Goal: Understand process/instructions: Learn how to perform a task or action

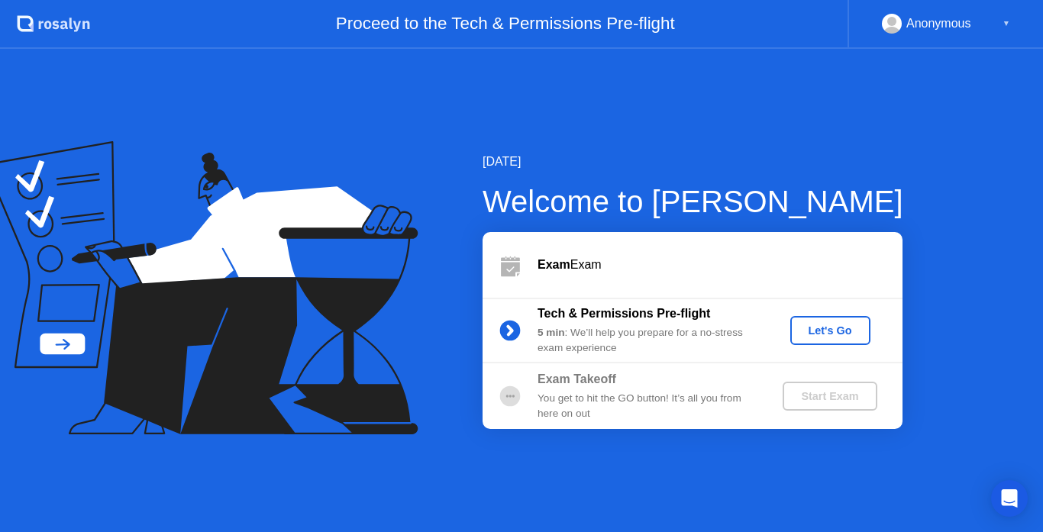
click at [838, 324] on div "Let's Go" at bounding box center [830, 330] width 68 height 12
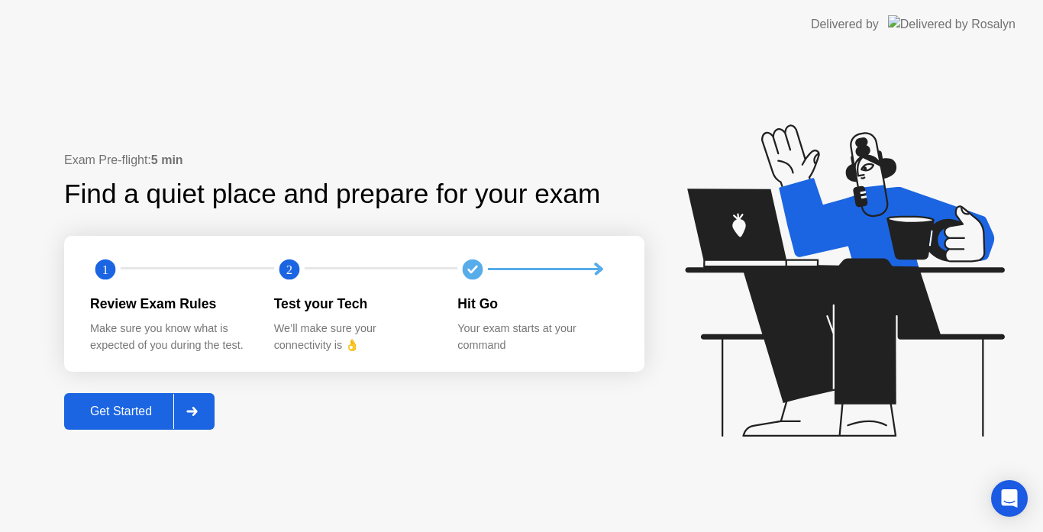
click at [117, 411] on div "Get Started" at bounding box center [121, 412] width 105 height 14
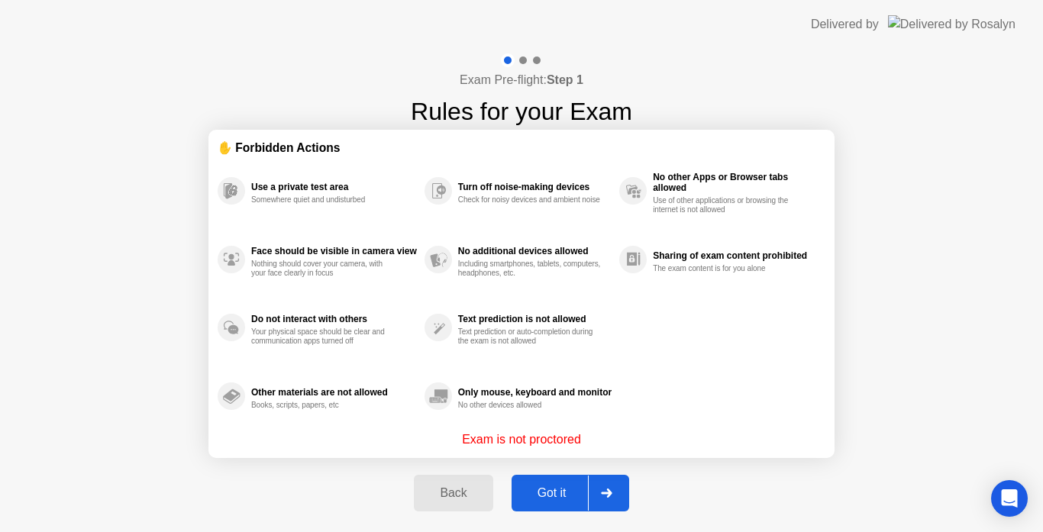
click at [550, 490] on div "Got it" at bounding box center [552, 493] width 72 height 14
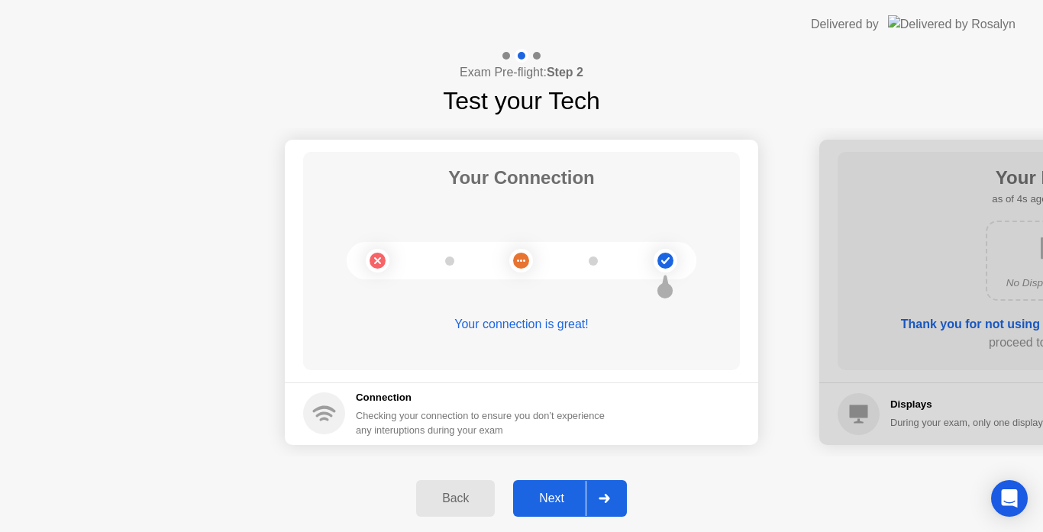
click at [559, 492] on div "Next" at bounding box center [552, 499] width 68 height 14
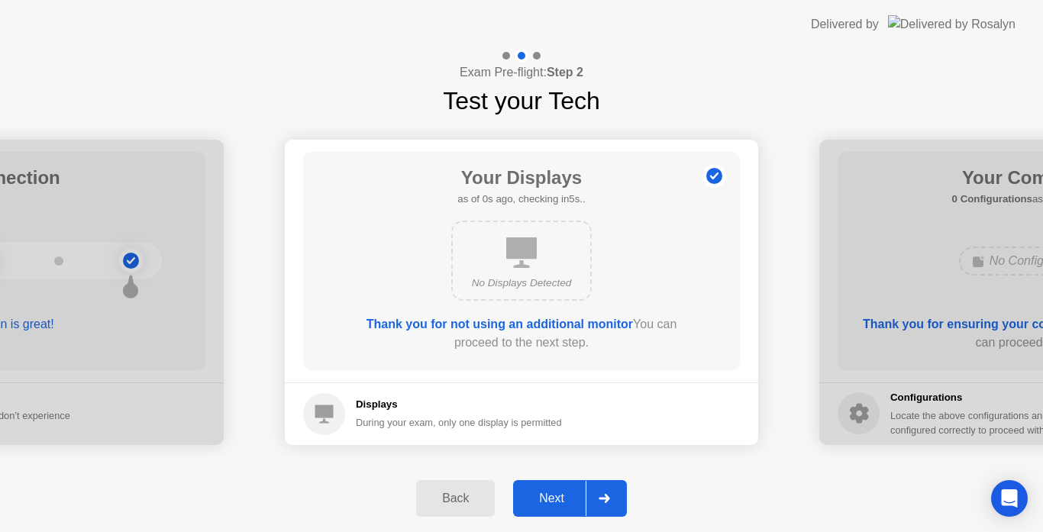
click at [559, 492] on div "Next" at bounding box center [552, 499] width 68 height 14
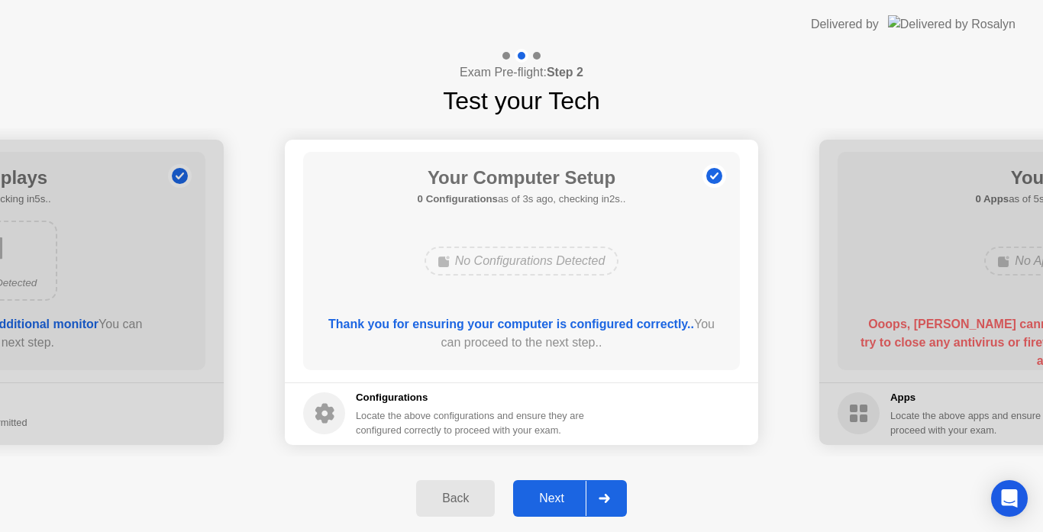
click at [559, 492] on div "Next" at bounding box center [552, 499] width 68 height 14
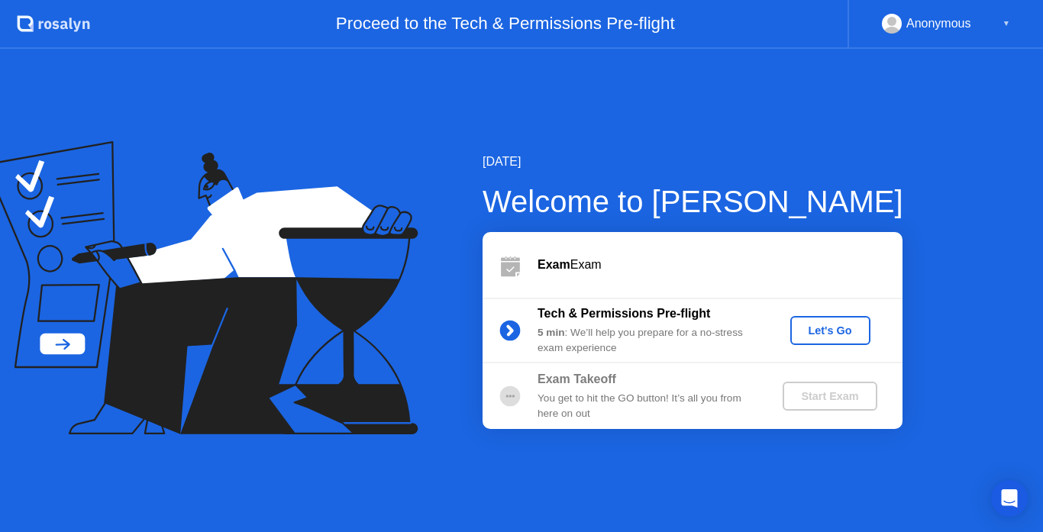
click at [830, 334] on div "Let's Go" at bounding box center [830, 330] width 68 height 12
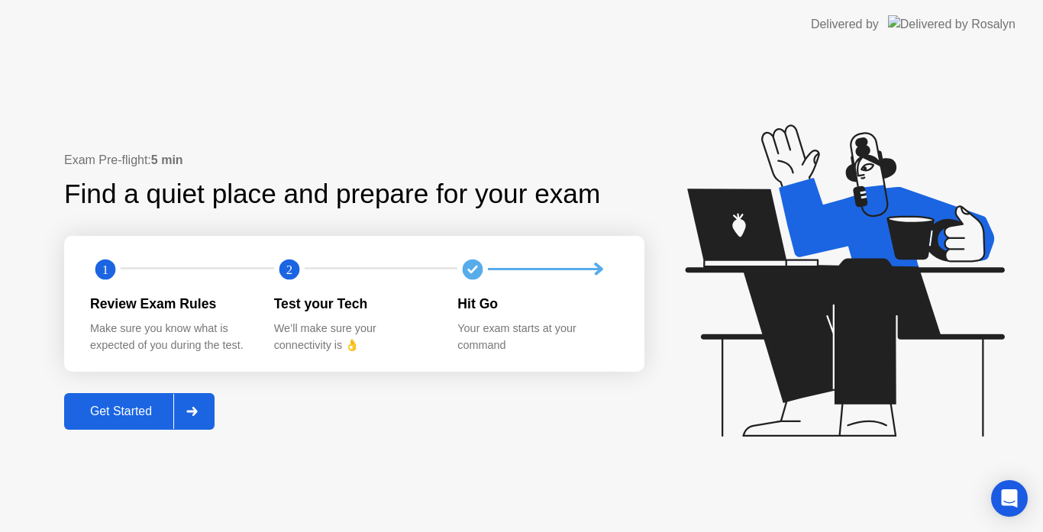
click at [159, 405] on div "Get Started" at bounding box center [121, 412] width 105 height 14
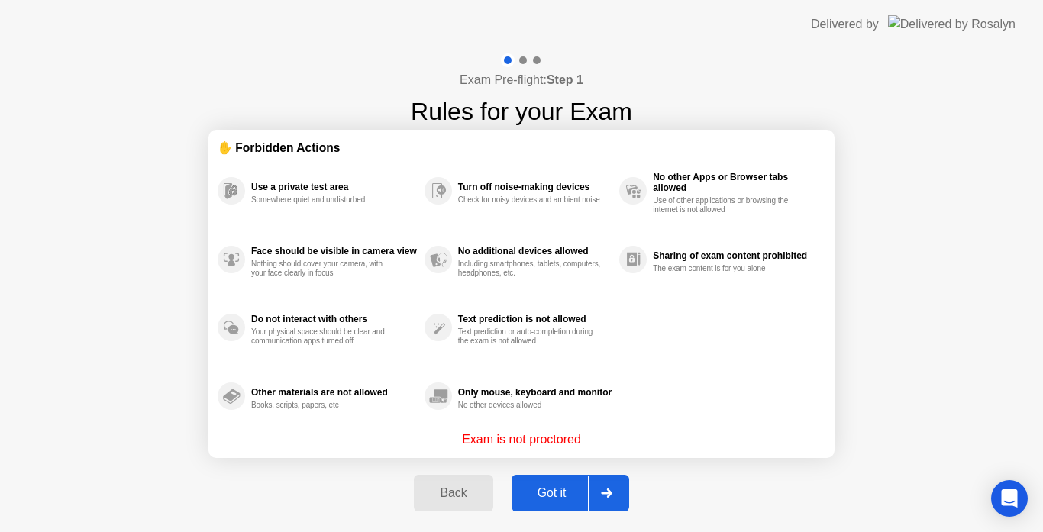
click at [570, 496] on div "Got it" at bounding box center [552, 493] width 72 height 14
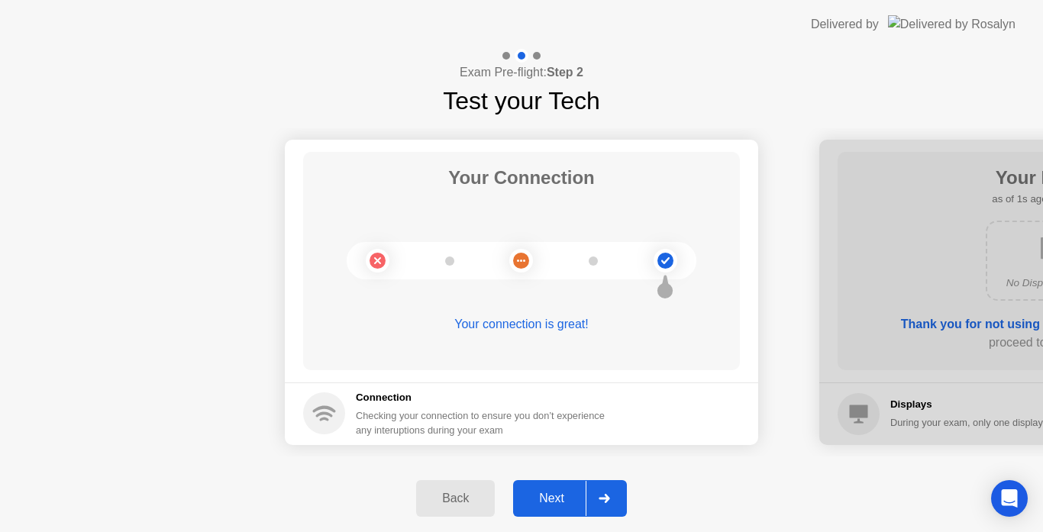
click at [570, 496] on div "Next" at bounding box center [552, 499] width 68 height 14
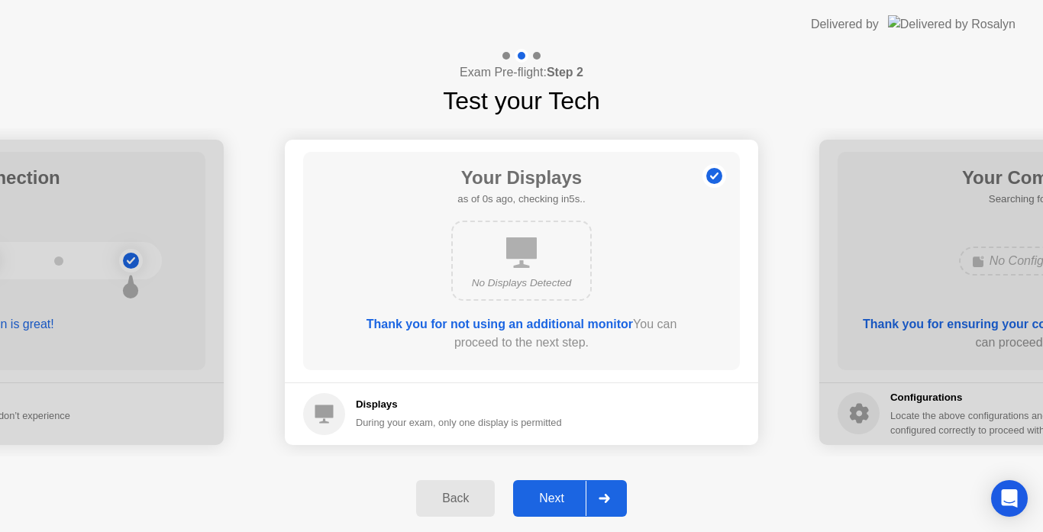
click at [570, 496] on div "Next" at bounding box center [552, 499] width 68 height 14
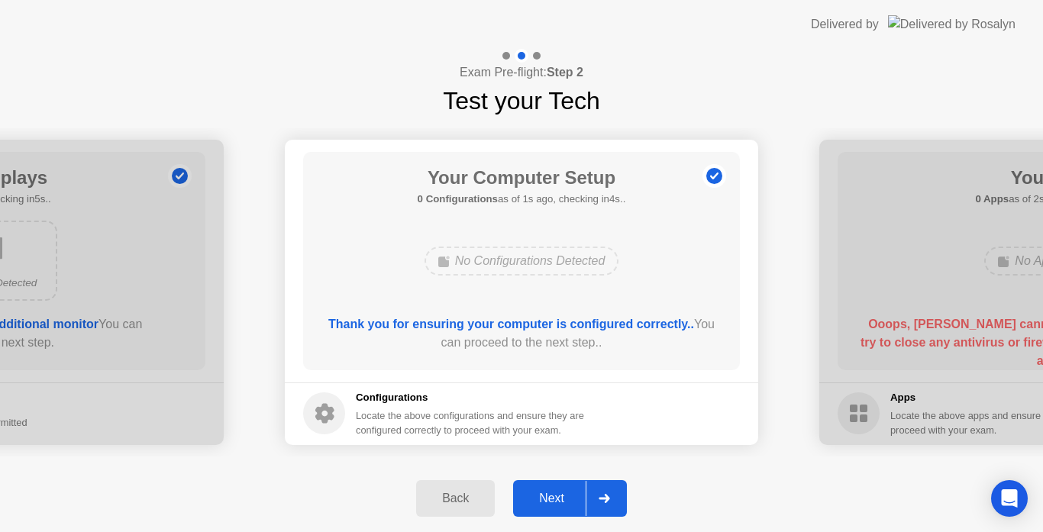
click at [570, 496] on div "Next" at bounding box center [552, 499] width 68 height 14
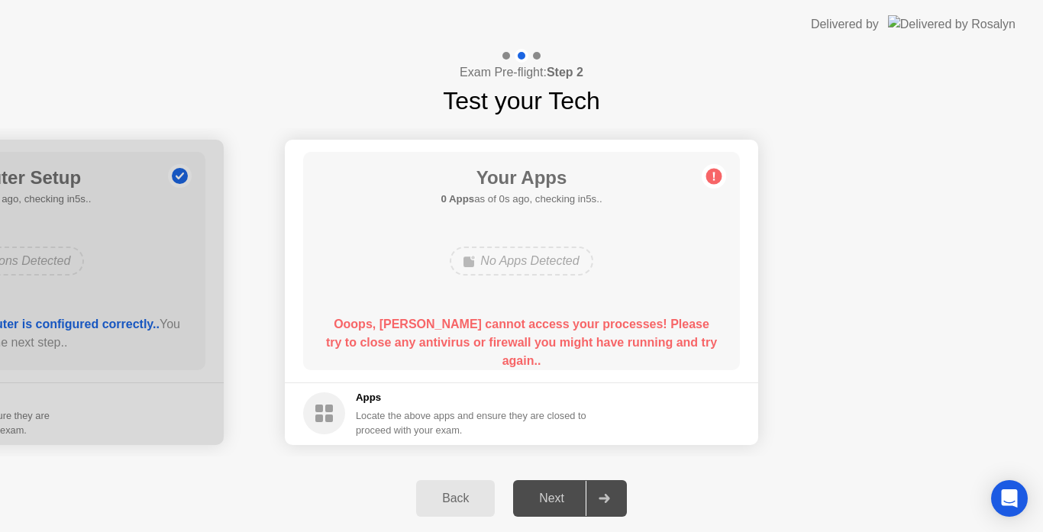
click at [103, 471] on div "Back Next" at bounding box center [521, 498] width 1043 height 67
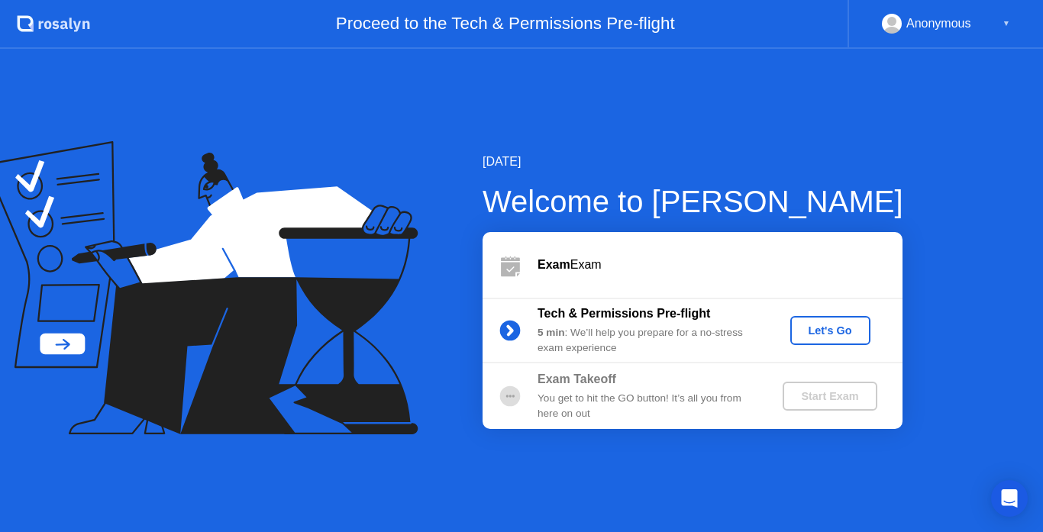
click at [828, 339] on button "Let's Go" at bounding box center [830, 330] width 80 height 29
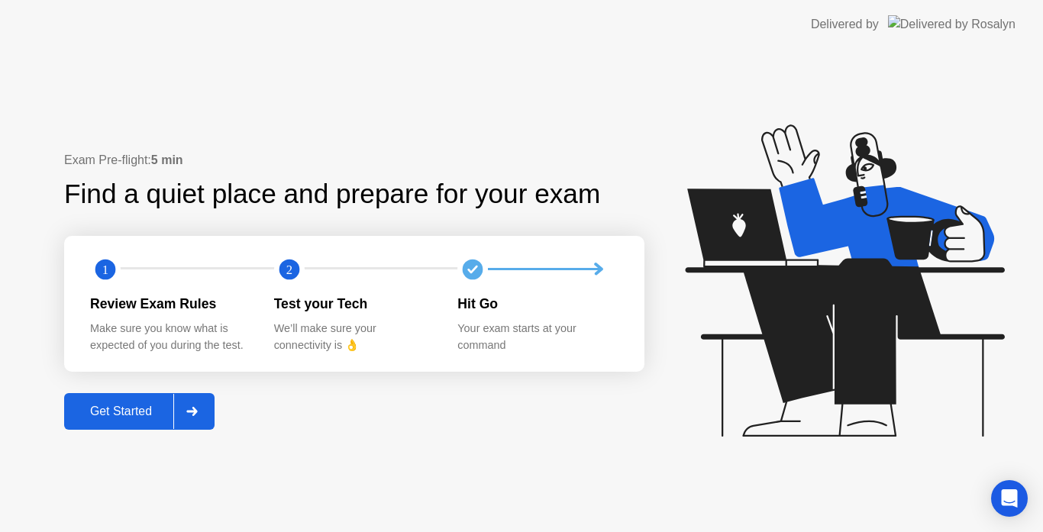
click at [153, 411] on div "Get Started" at bounding box center [121, 412] width 105 height 14
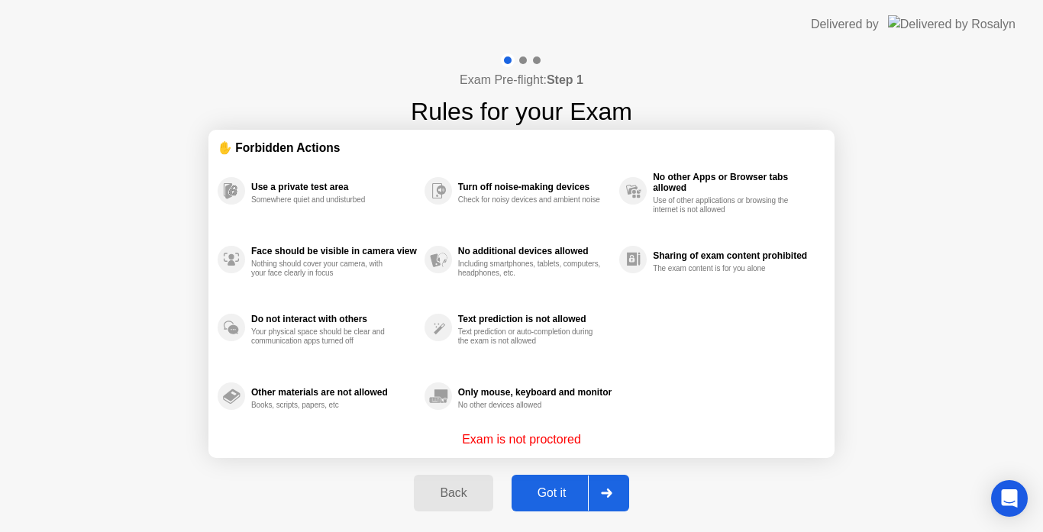
click at [554, 495] on div "Got it" at bounding box center [552, 493] width 72 height 14
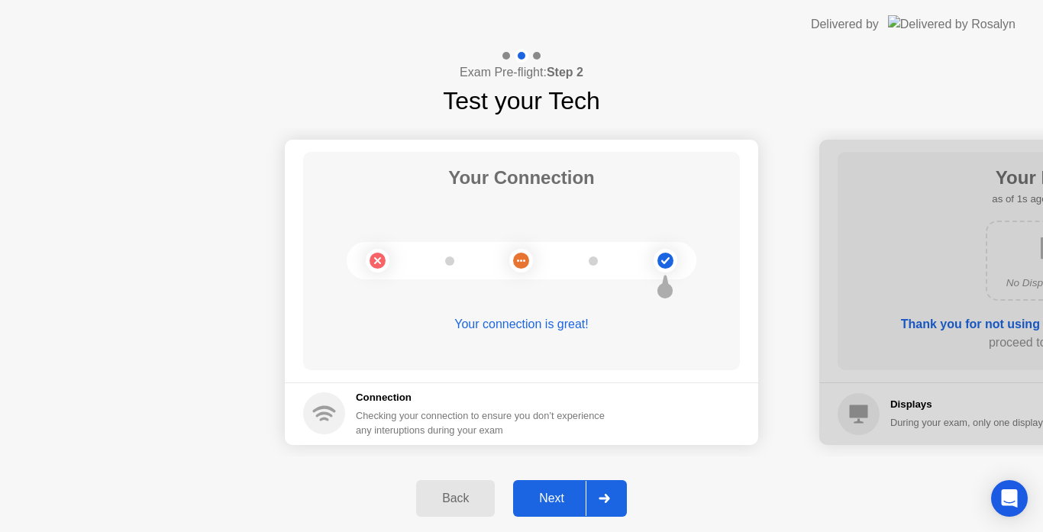
click at [563, 492] on div "Next" at bounding box center [552, 499] width 68 height 14
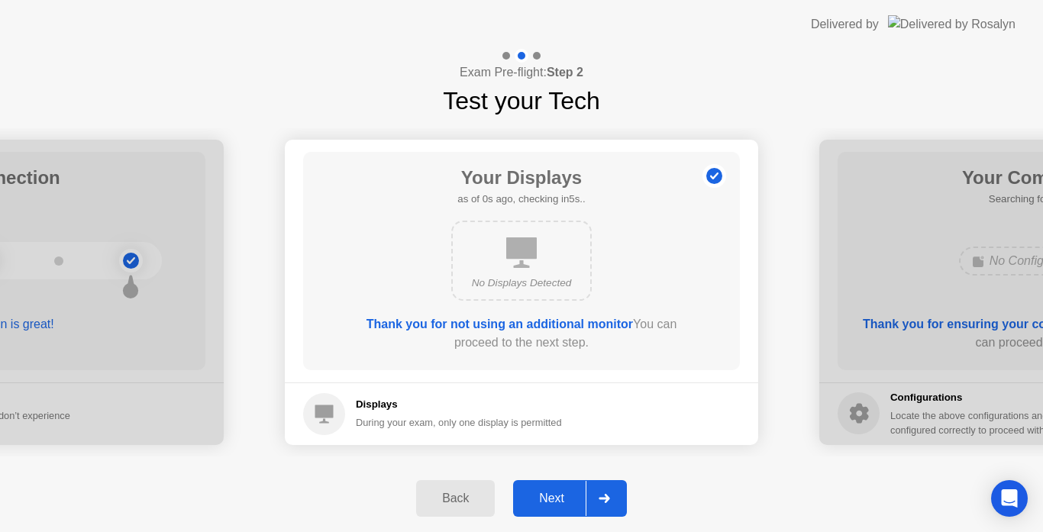
click at [563, 492] on div "Next" at bounding box center [552, 499] width 68 height 14
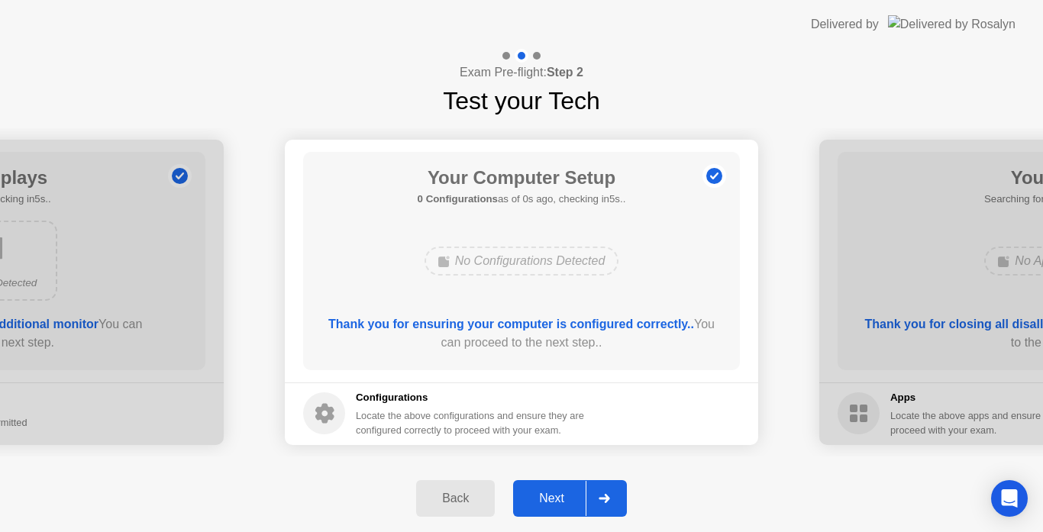
click at [563, 492] on div "Next" at bounding box center [552, 499] width 68 height 14
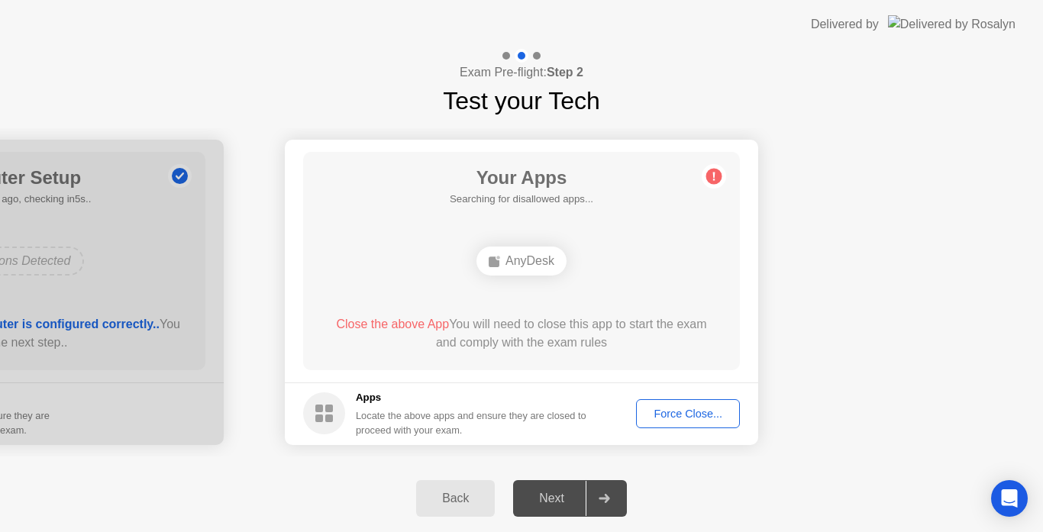
click at [705, 418] on div "Force Close..." at bounding box center [687, 414] width 93 height 12
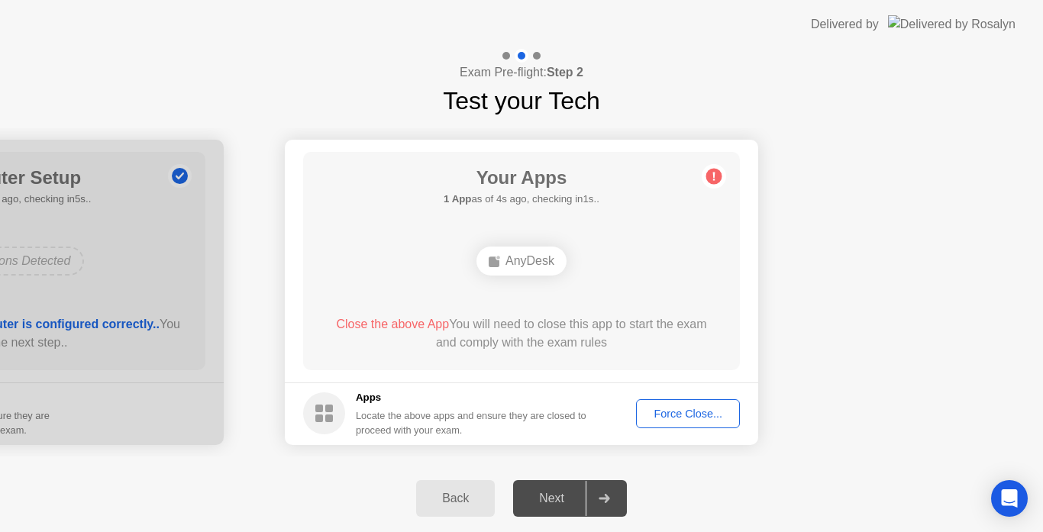
click at [672, 411] on div "Force Close..." at bounding box center [687, 414] width 93 height 12
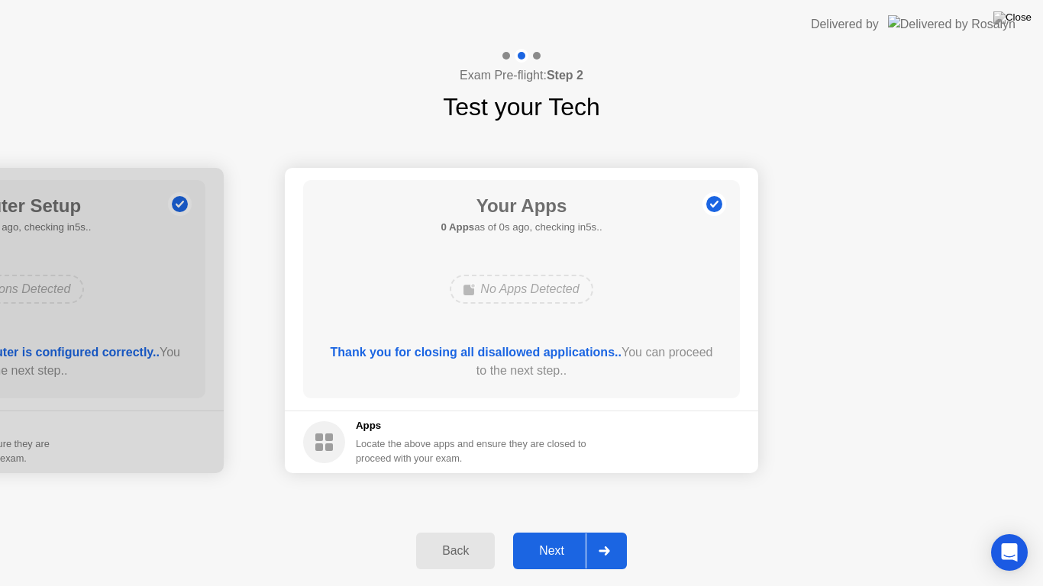
click at [654, 411] on footer "Apps Locate the above apps and ensure they are closed to proceed with your exam." at bounding box center [521, 442] width 473 height 63
click at [1017, 18] on img at bounding box center [1012, 17] width 38 height 12
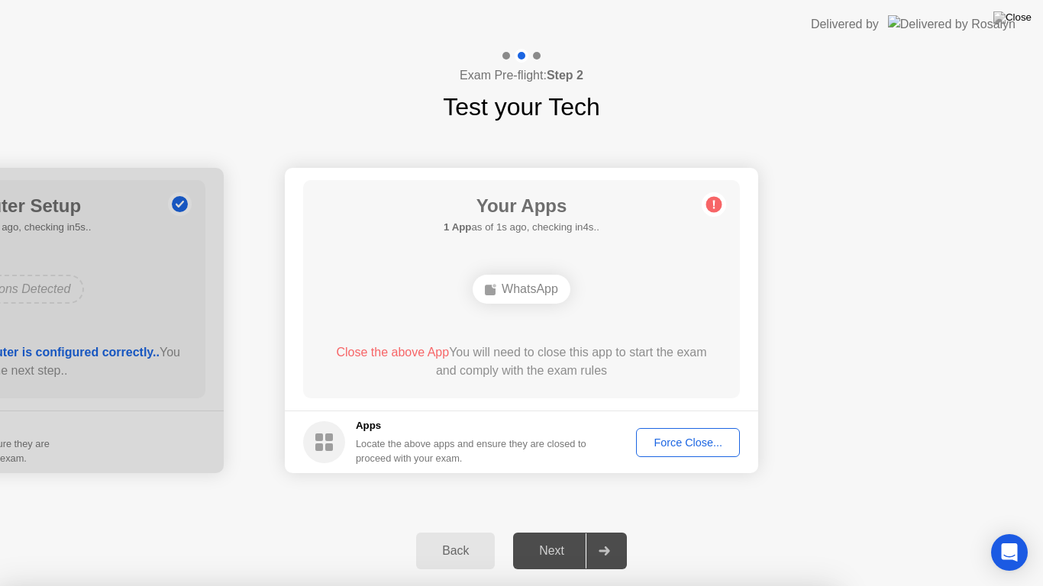
click at [833, 531] on div at bounding box center [521, 586] width 1043 height 0
click at [690, 448] on div "Force Close..." at bounding box center [687, 443] width 93 height 12
click at [1022, 19] on img at bounding box center [1012, 17] width 38 height 12
